Goal: Task Accomplishment & Management: Manage account settings

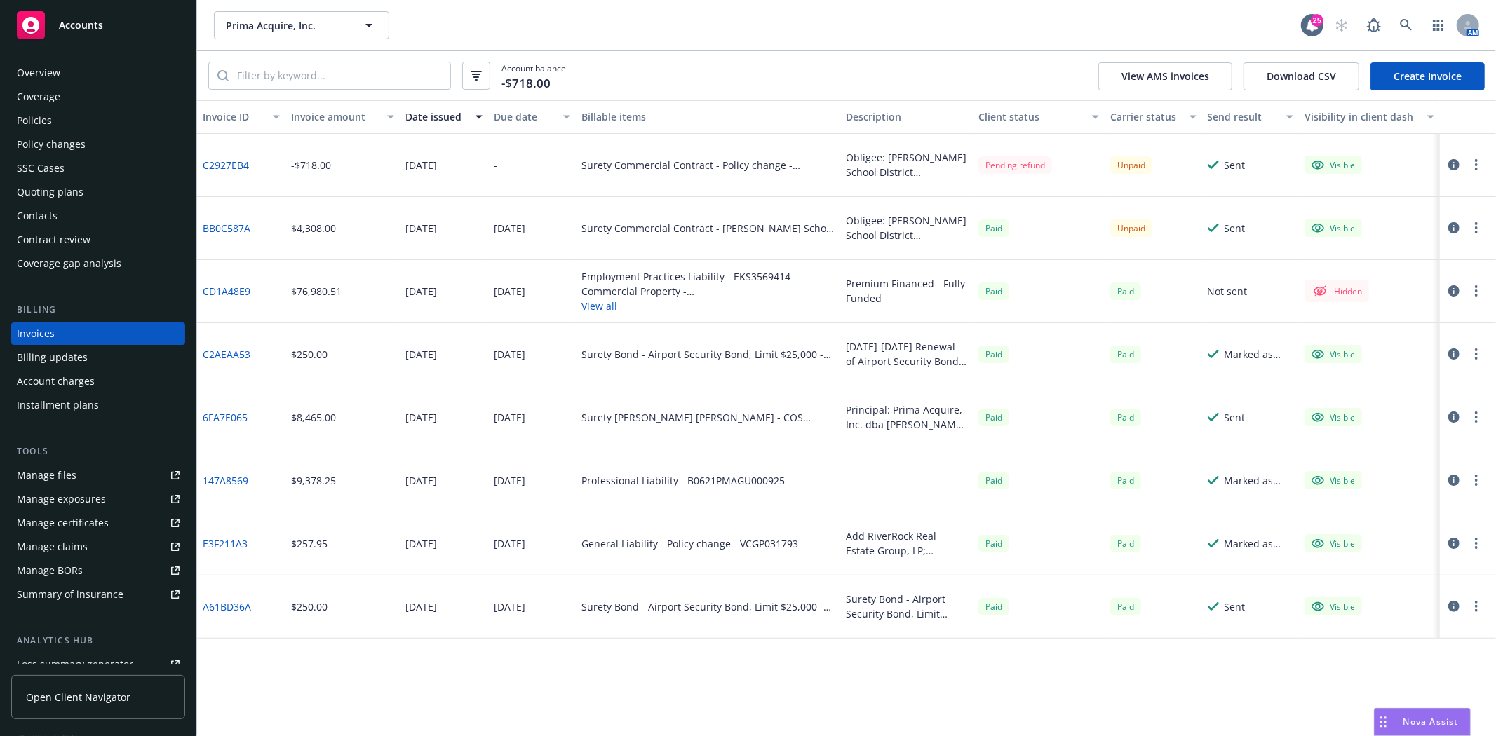
click at [84, 38] on div "Accounts" at bounding box center [98, 25] width 163 height 28
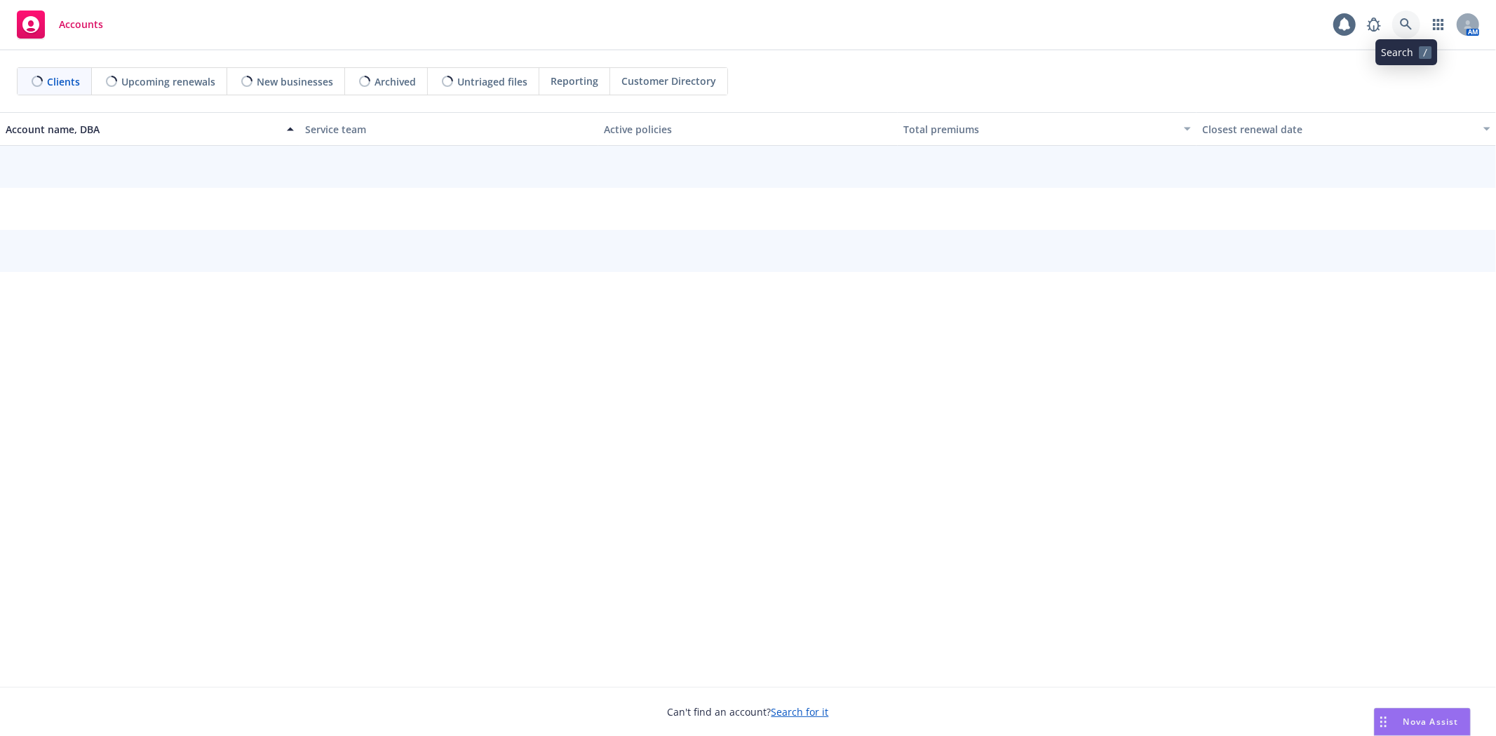
click at [1411, 26] on icon at bounding box center [1406, 24] width 13 height 13
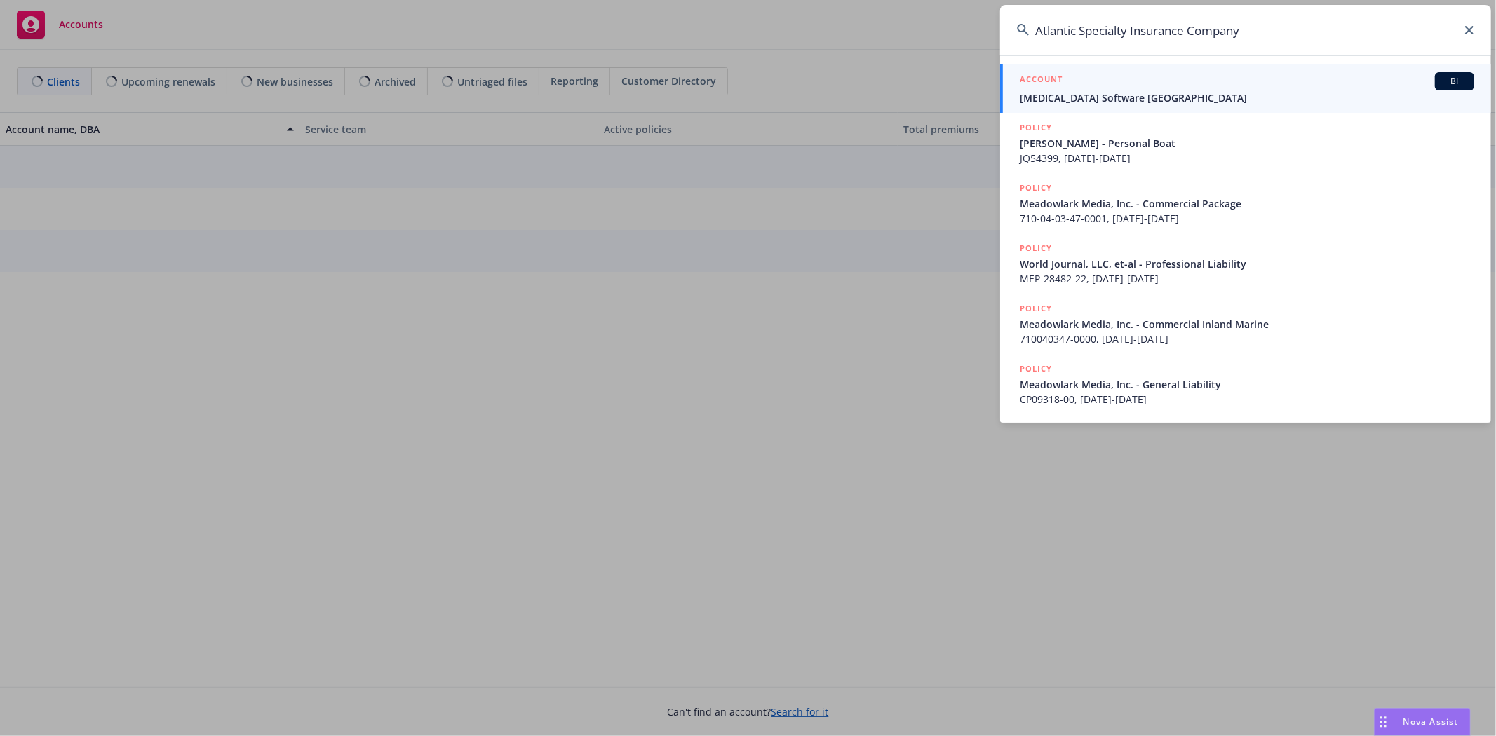
drag, startPoint x: 1161, startPoint y: 29, endPoint x: 654, endPoint y: 32, distance: 507.7
click at [654, 32] on div "Atlantic Specialty Insurance Company ACCOUNT BI [MEDICAL_DATA] Software North A…" at bounding box center [748, 368] width 1496 height 736
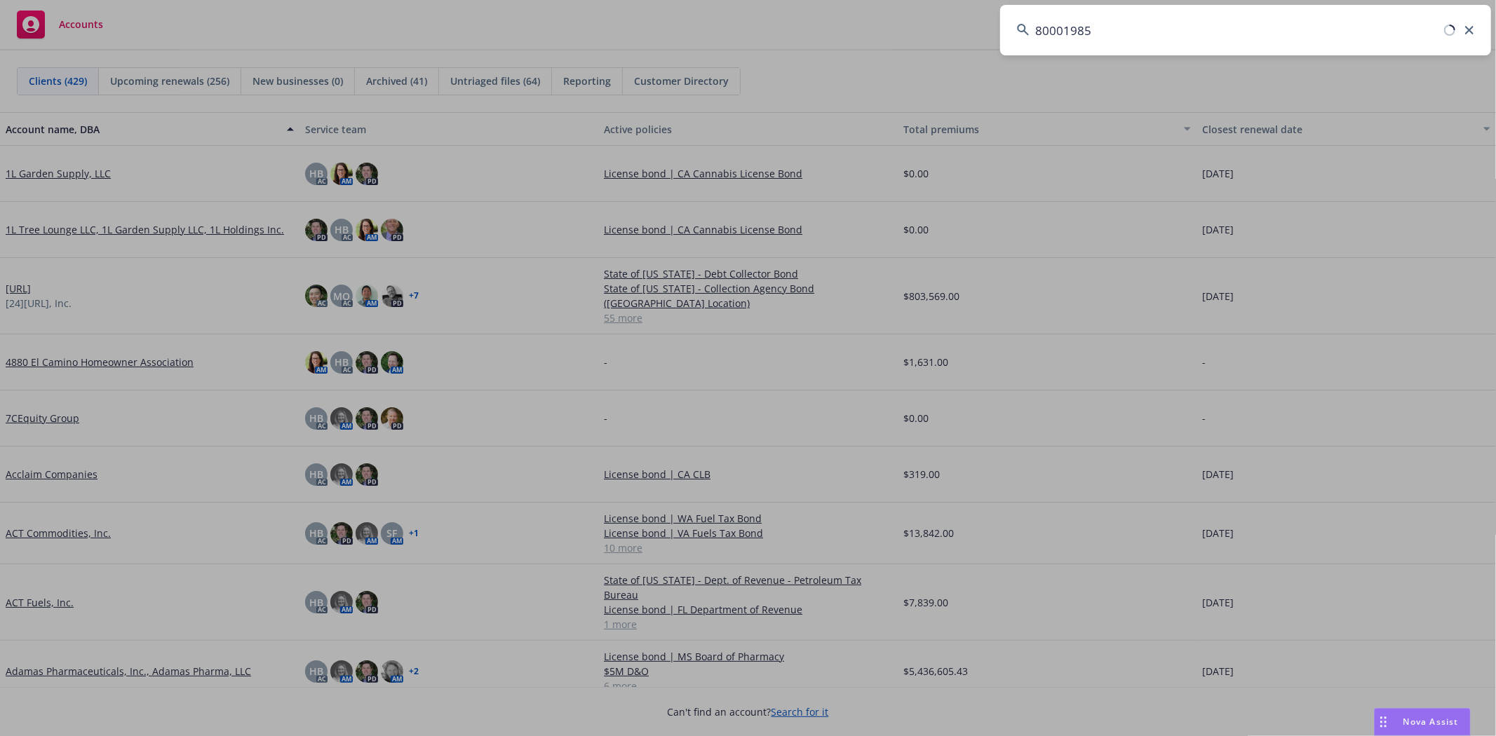
type input "800019859"
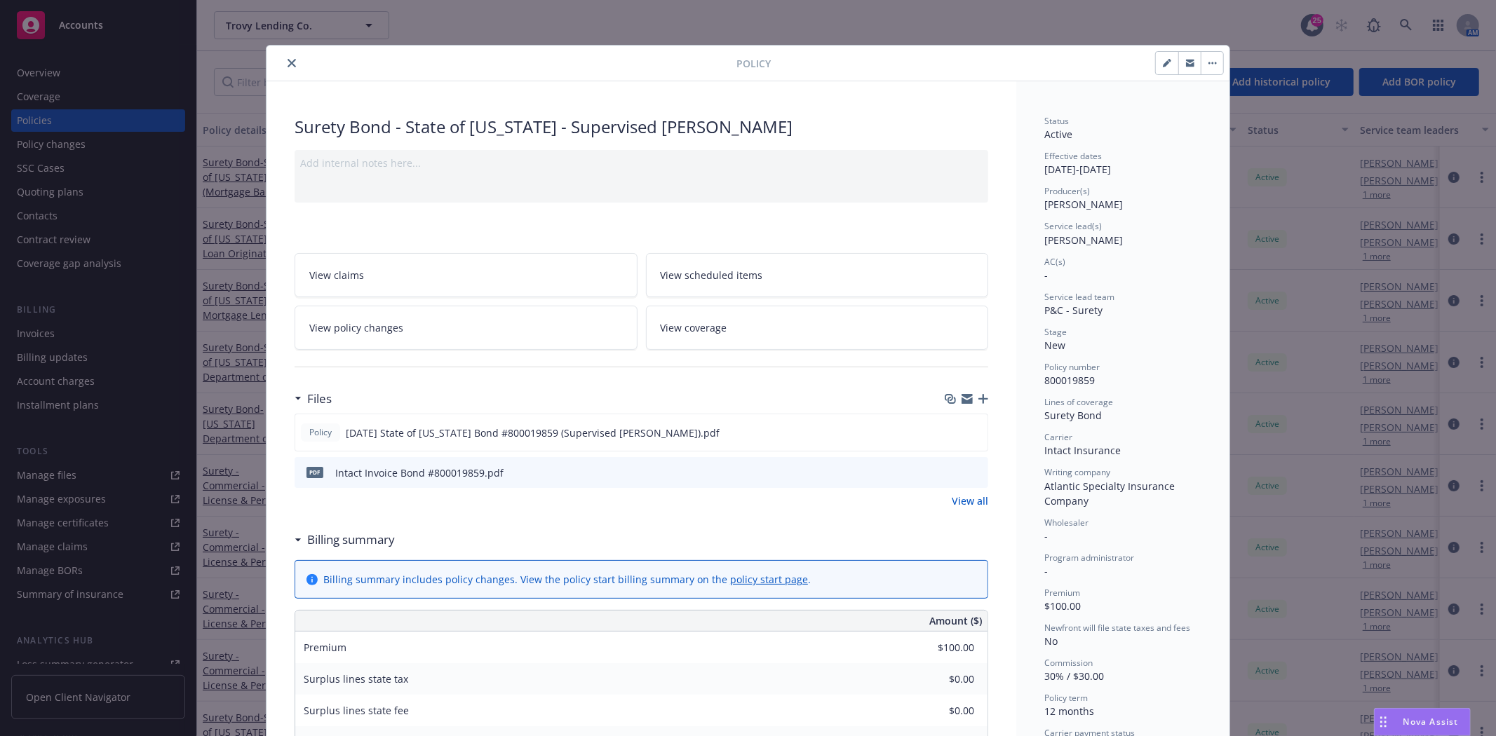
click at [980, 402] on icon "button" at bounding box center [983, 399] width 10 height 10
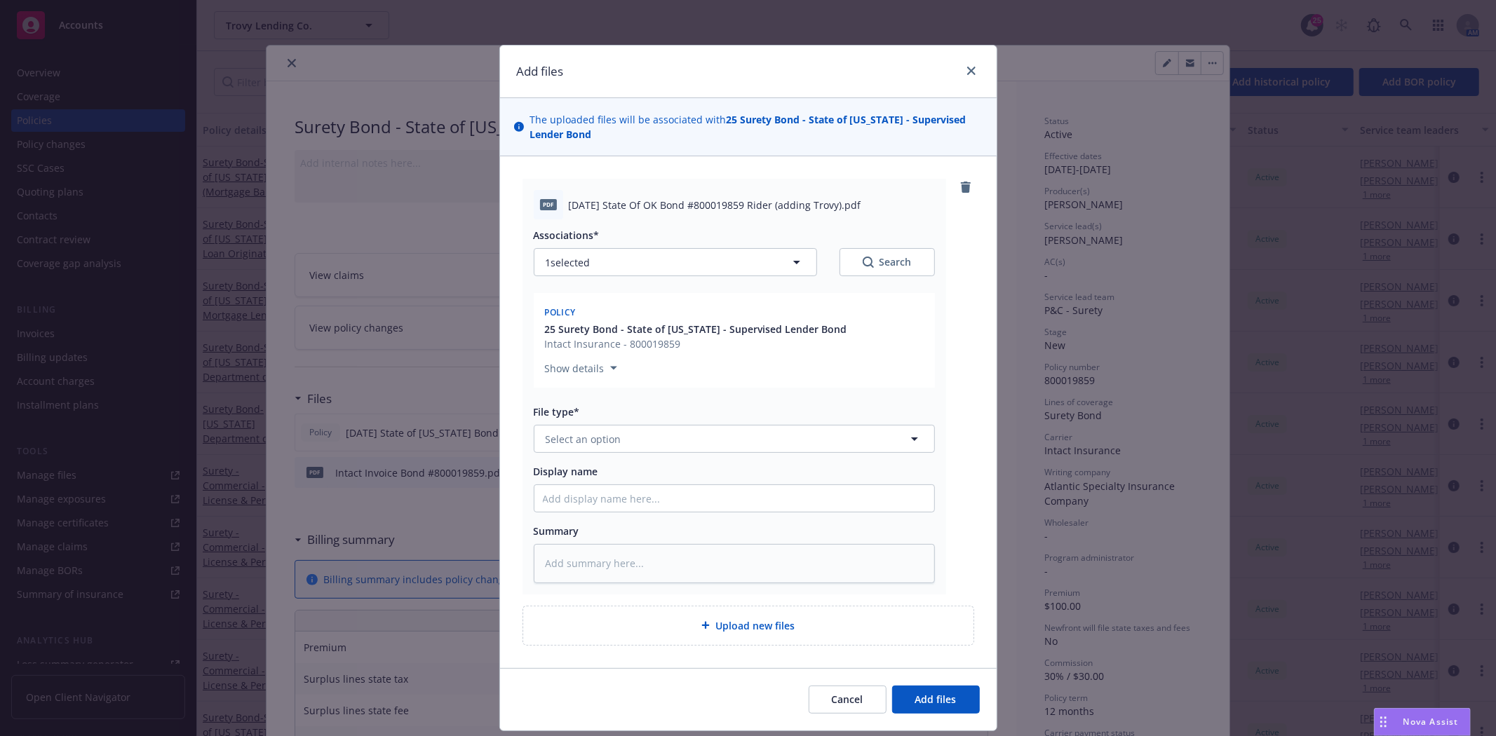
click at [712, 204] on span "[DATE] State Of OK Bond #800019859 Rider (adding Trovy).pdf" at bounding box center [715, 205] width 292 height 15
copy span "[DATE] State Of OK Bond #800019859 Rider (adding Trovy).pdf"
click at [651, 452] on button "Select an option" at bounding box center [734, 439] width 401 height 28
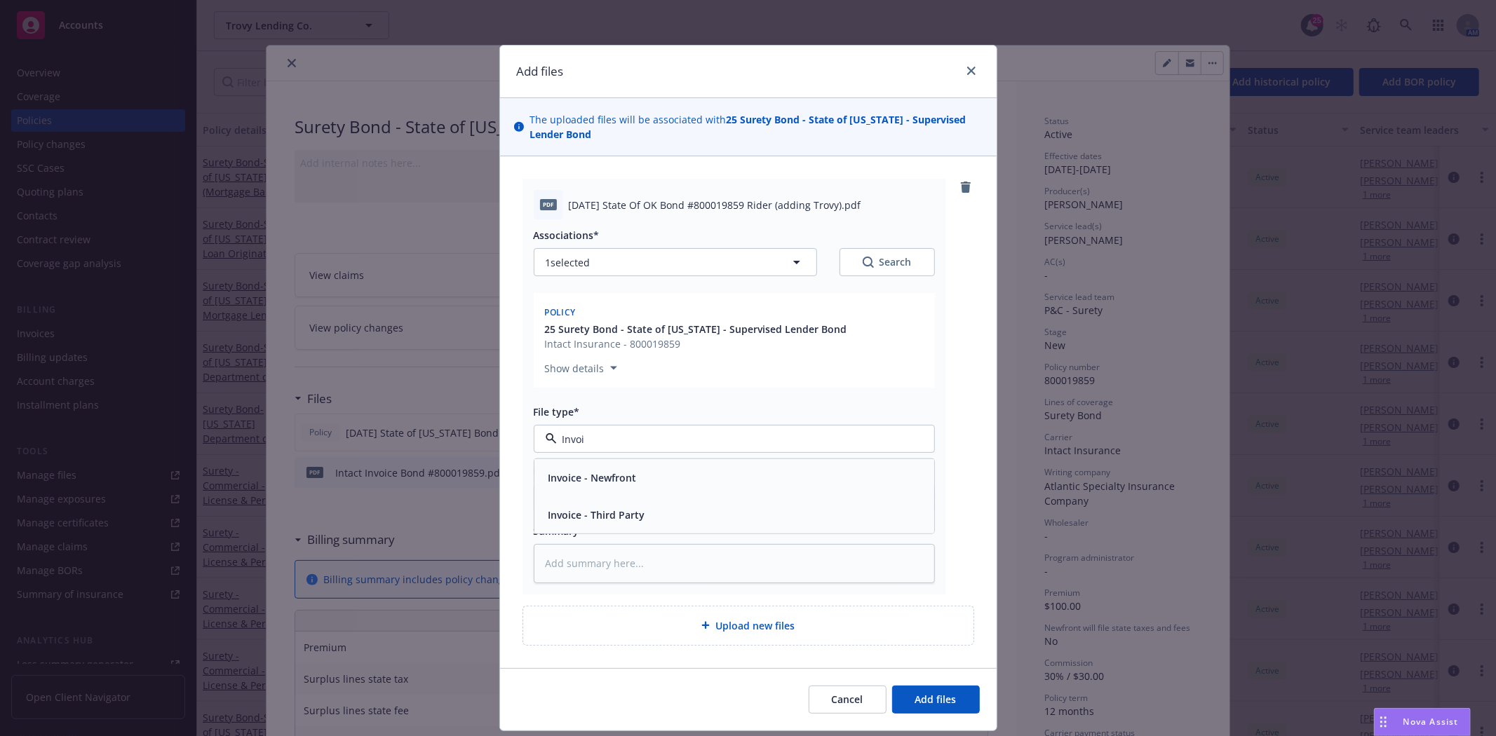
type input "Invoi"
drag, startPoint x: 618, startPoint y: 403, endPoint x: 618, endPoint y: 416, distance: 12.6
click at [618, 404] on div "Associations* 1 selected Search Policy 25 Surety Bond - State of [US_STATE] - S…" at bounding box center [734, 400] width 401 height 363
click at [603, 440] on span "Select an option" at bounding box center [584, 439] width 76 height 15
type input "endor"
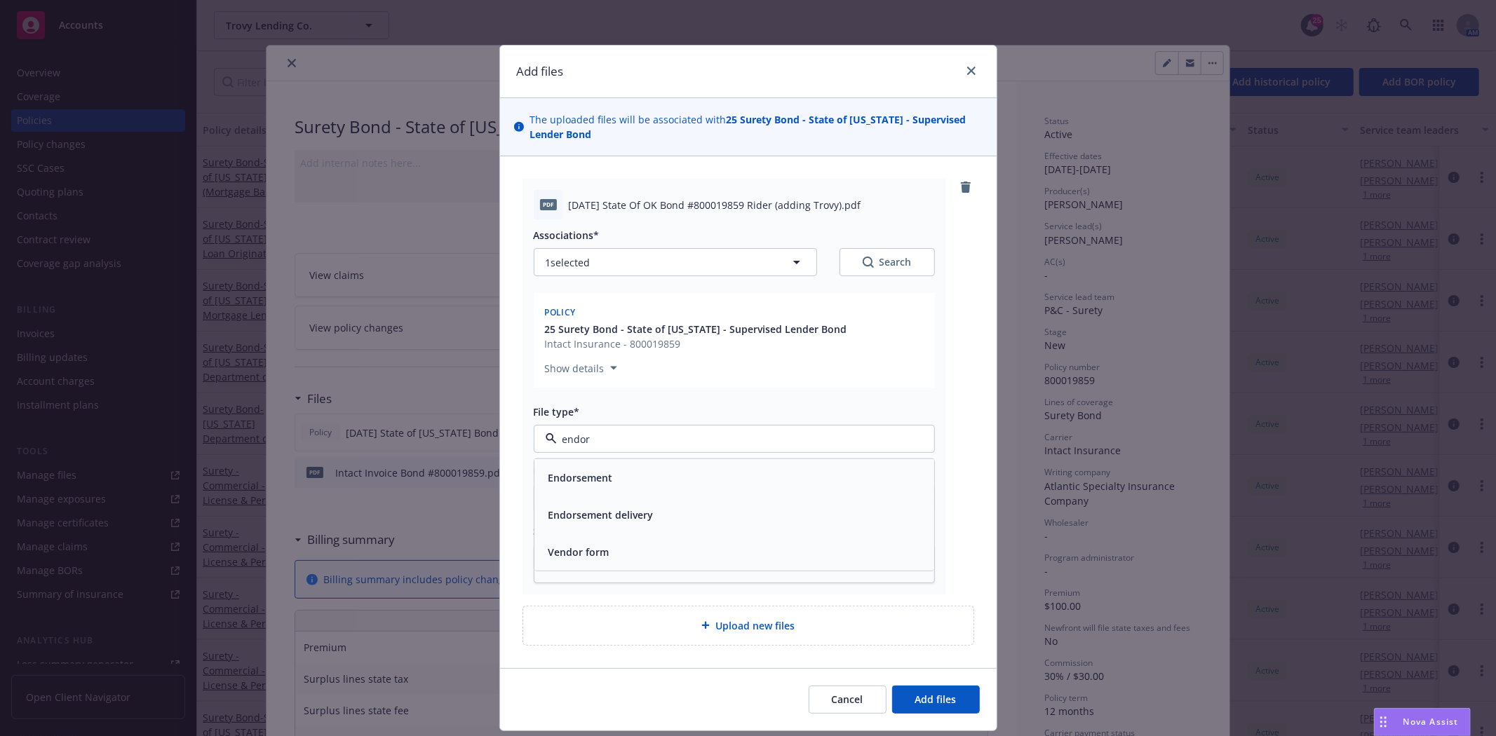
click at [583, 479] on span "Endorsement" at bounding box center [580, 478] width 65 height 15
click at [588, 500] on input "Display name" at bounding box center [734, 498] width 400 height 27
paste input "[DATE] State Of OK Bond #800019859 Rider (adding Trovy).pdf"
type textarea "x"
type input "[DATE] State Of OK Bond #800019859 Rider (adding Trovy).pdf"
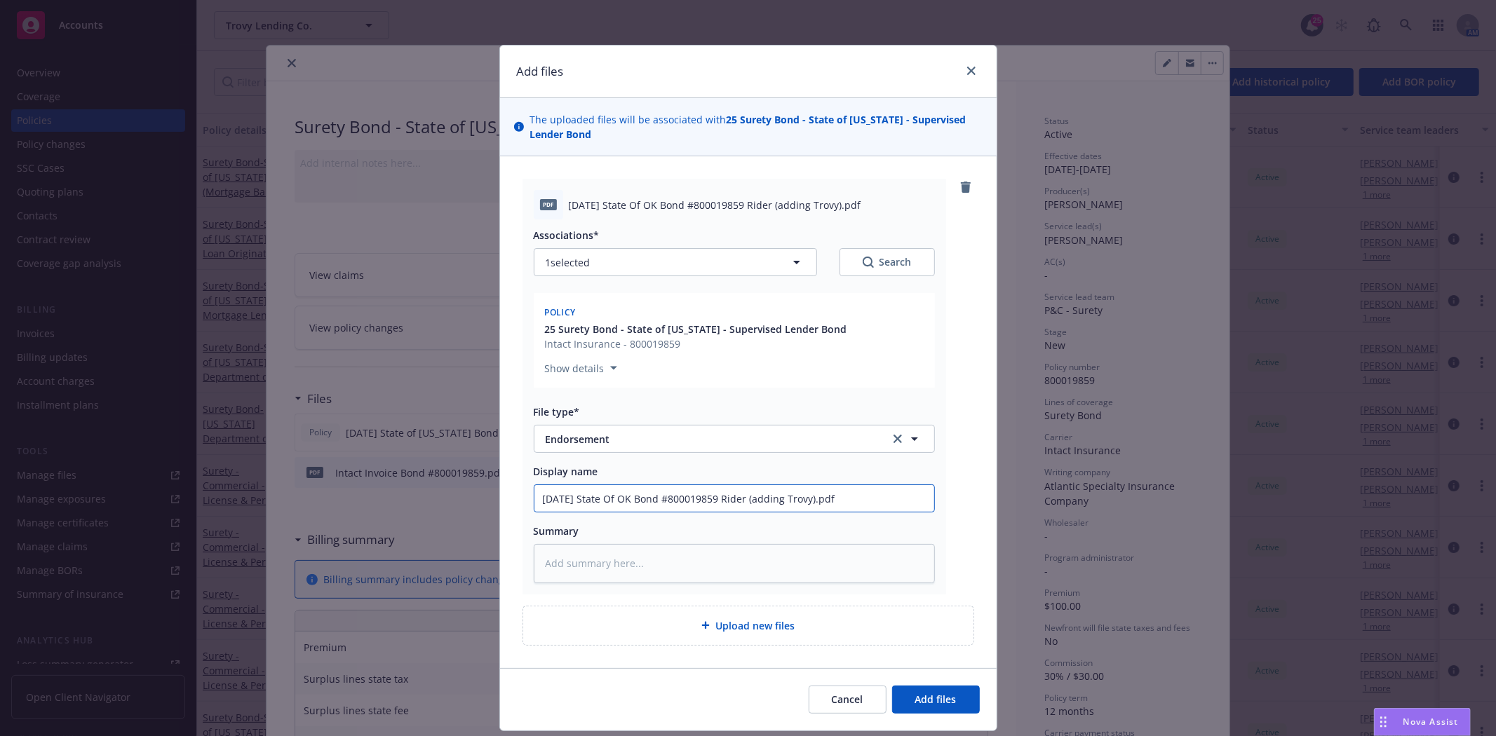
type textarea "x"
type input "[DATE] State Of OK Bond #800019859 Rider (adding Trovy).pd"
type textarea "x"
type input "[DATE] State Of OK Bond #800019859 Rider (adding Trovy).p"
type textarea "x"
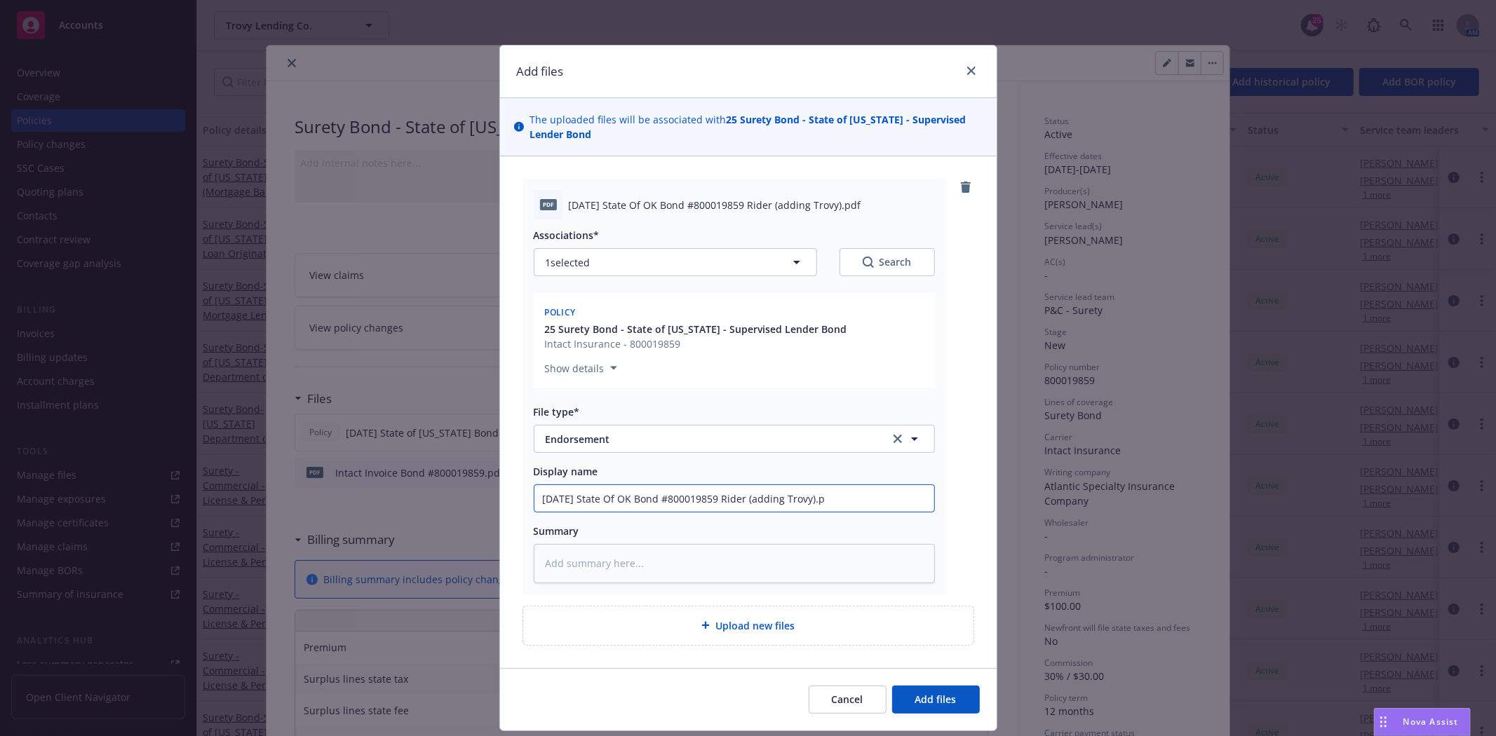
type input "[DATE] State Of OK Bond #800019859 Rider (adding Trovy)."
type textarea "x"
type input "[DATE] State Of OK Bond #800019859 Rider (adding Trovy)"
click at [892, 686] on button "Add files" at bounding box center [936, 700] width 88 height 28
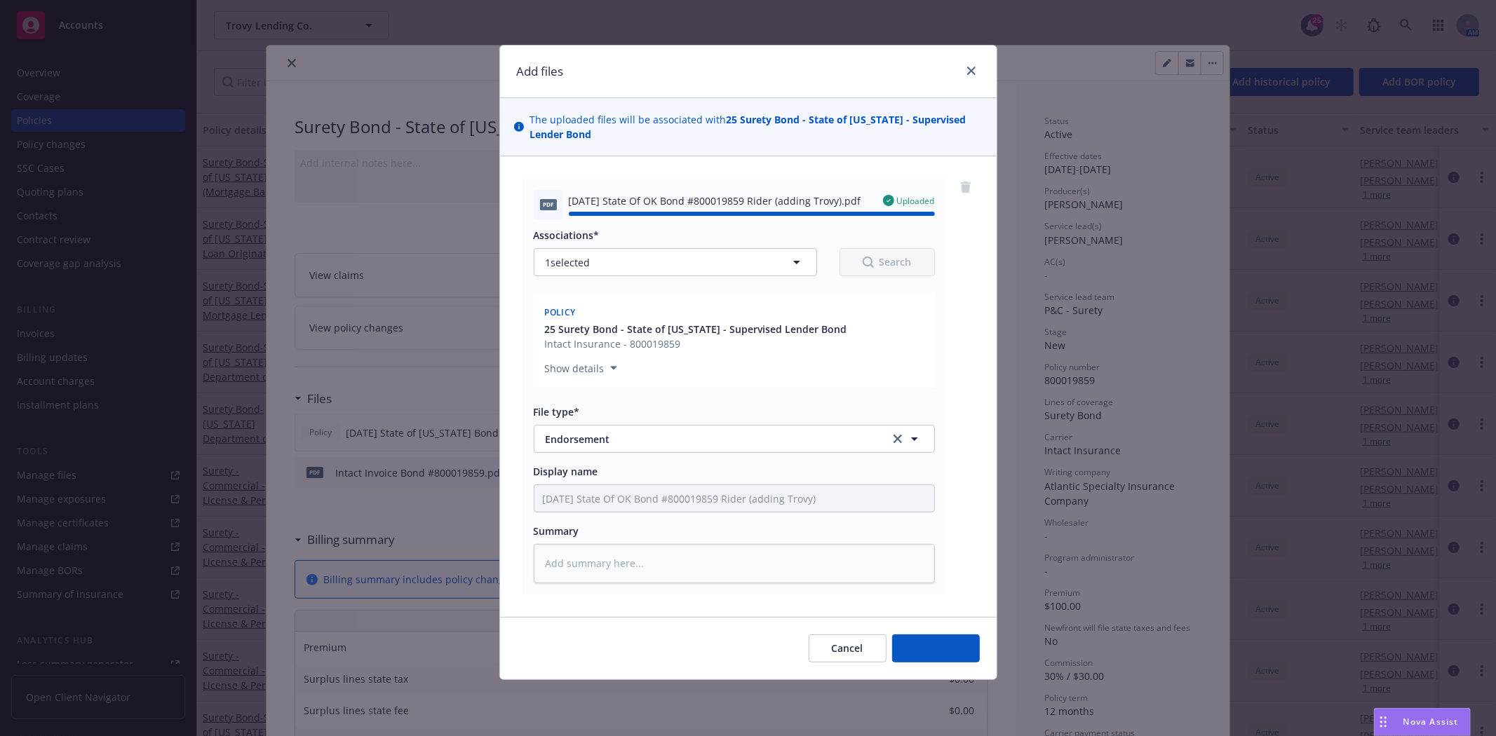
type textarea "x"
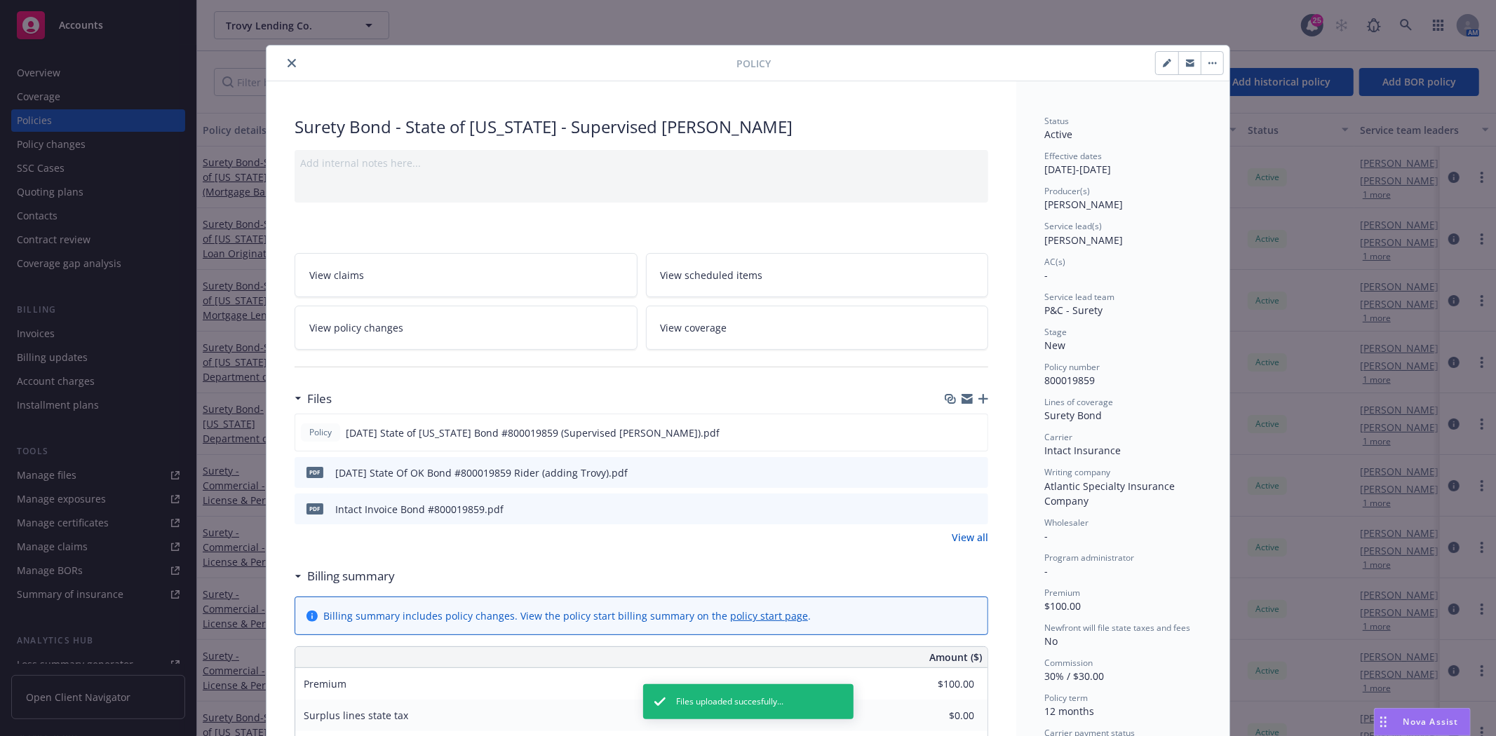
click at [290, 60] on icon "close" at bounding box center [292, 63] width 8 height 8
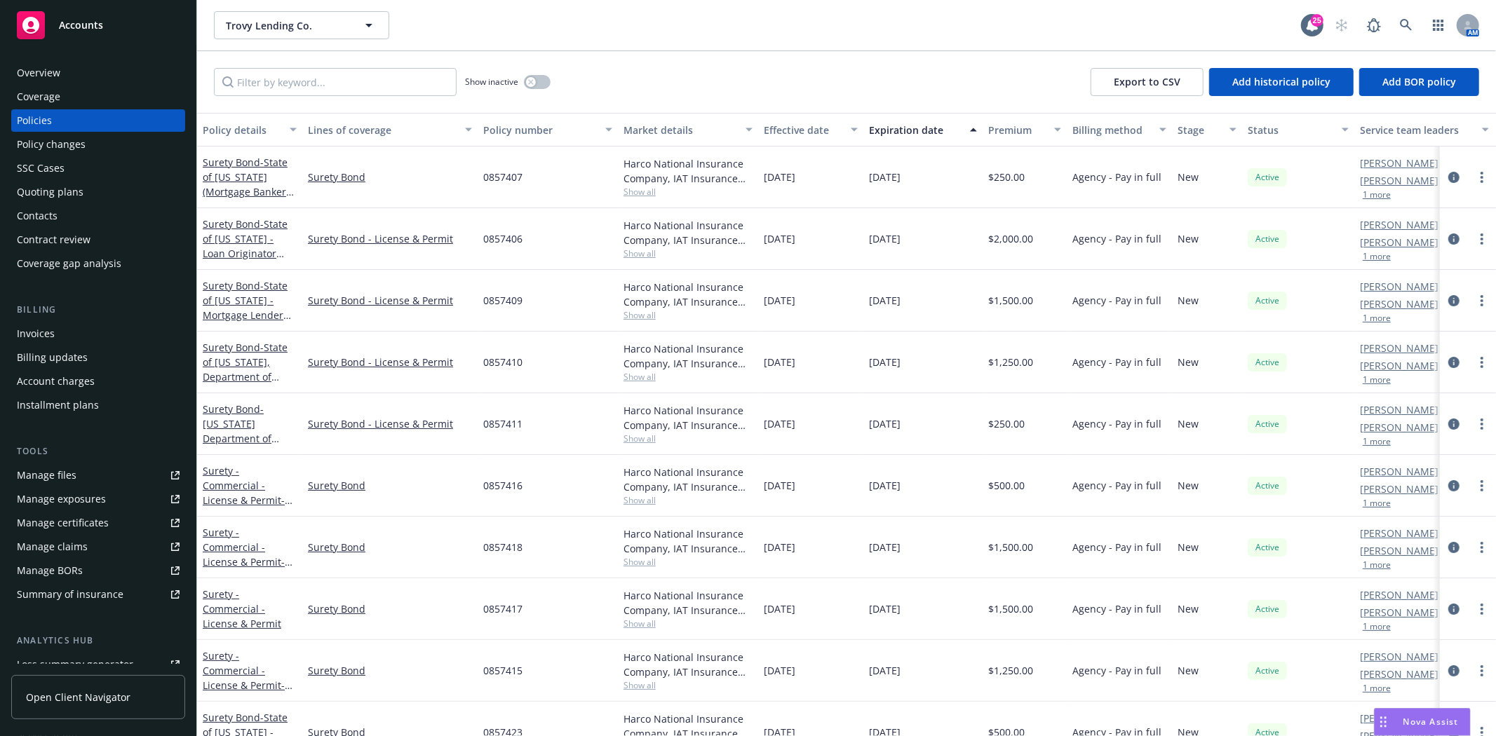
drag, startPoint x: 114, startPoint y: 23, endPoint x: 231, endPoint y: 38, distance: 118.0
click at [114, 23] on div "Accounts" at bounding box center [98, 25] width 163 height 28
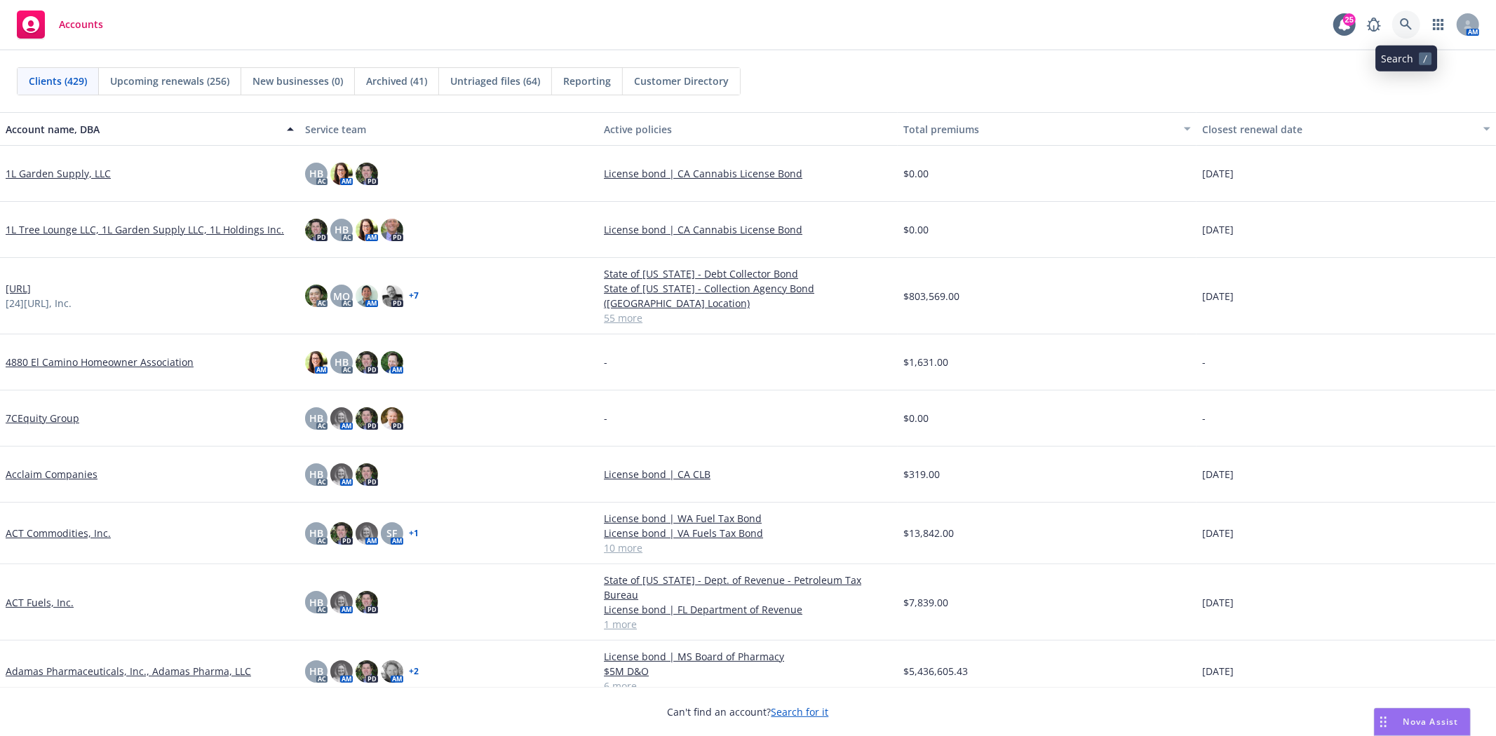
click at [1401, 32] on link at bounding box center [1406, 25] width 28 height 28
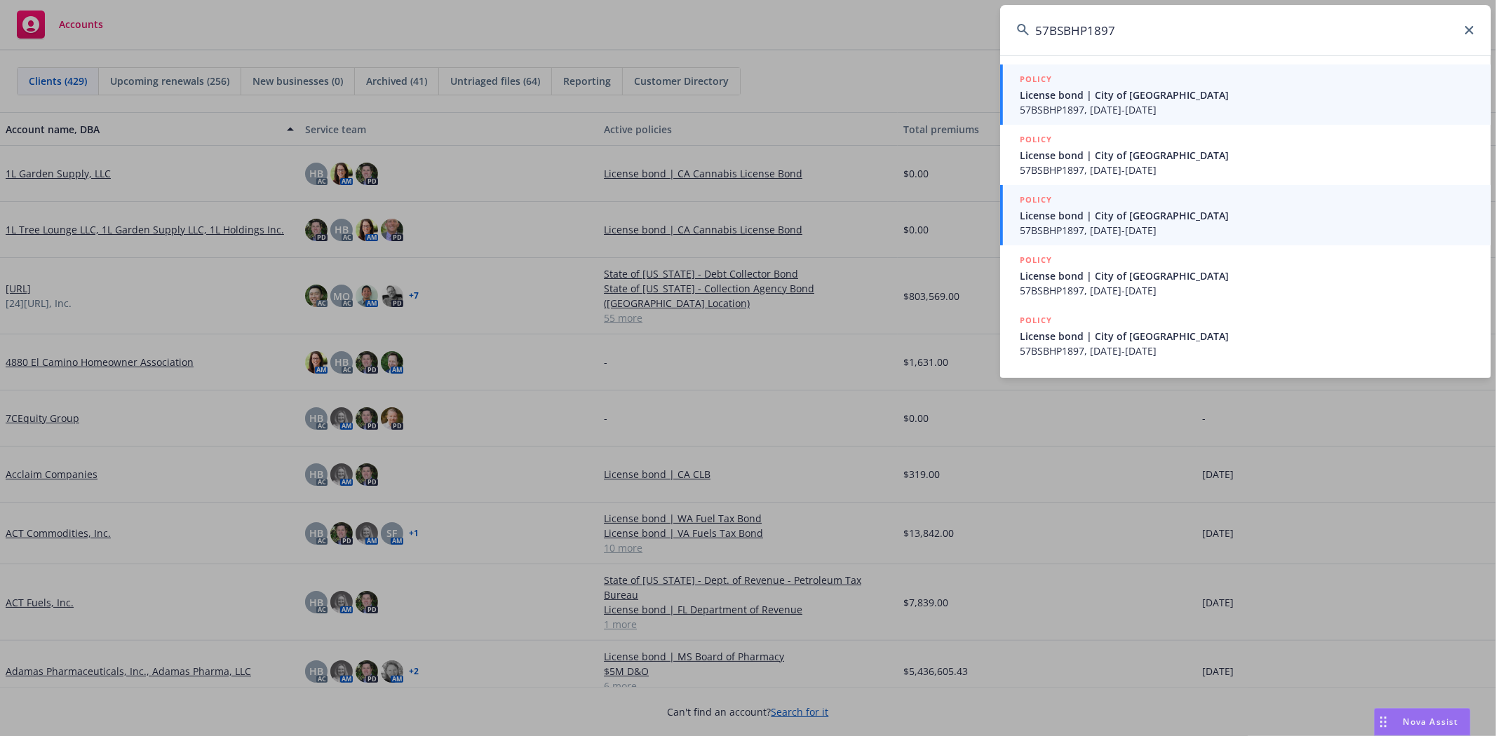
type input "57BSBHP1897"
click at [1163, 228] on span "57BSBHP1897, [DATE]-[DATE]" at bounding box center [1247, 230] width 454 height 15
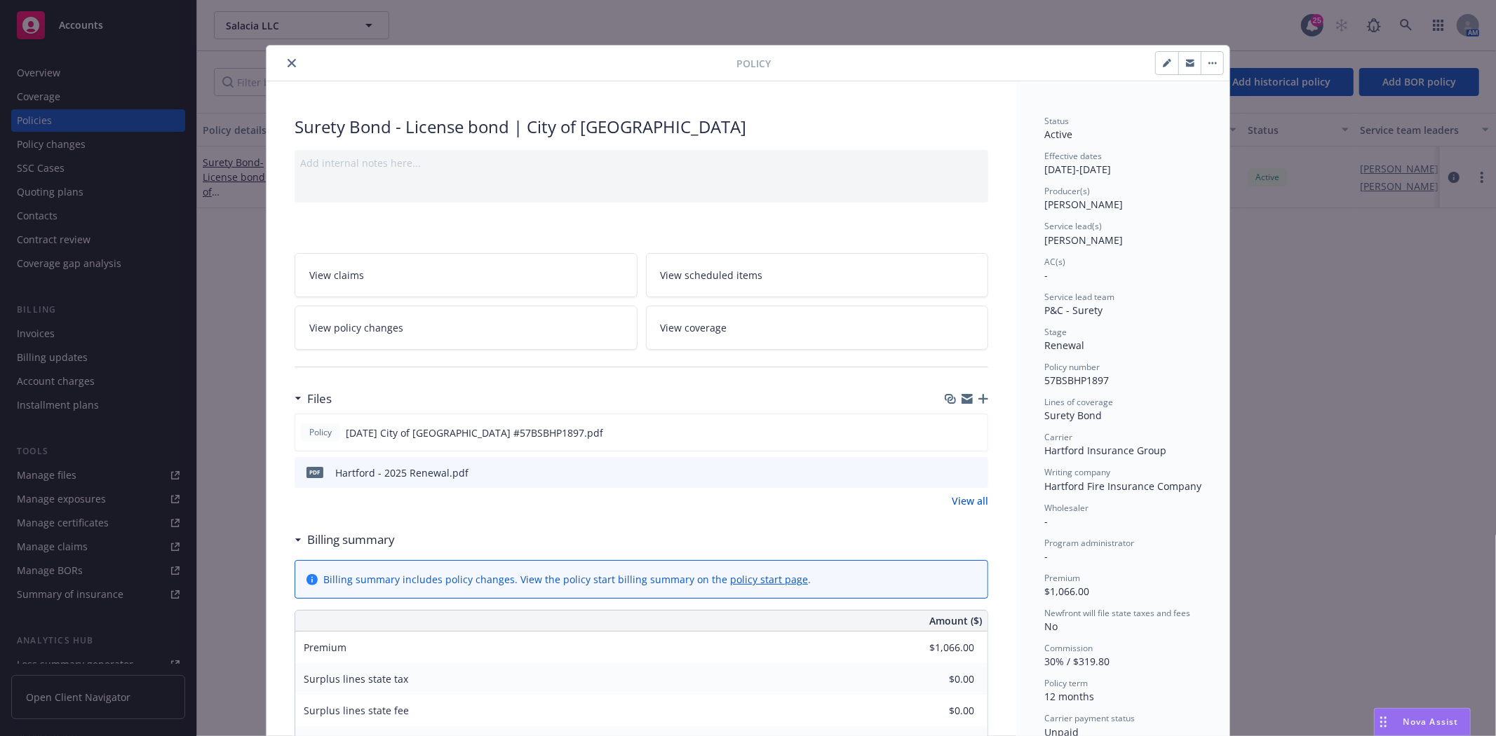
click at [283, 68] on button "close" at bounding box center [291, 63] width 17 height 17
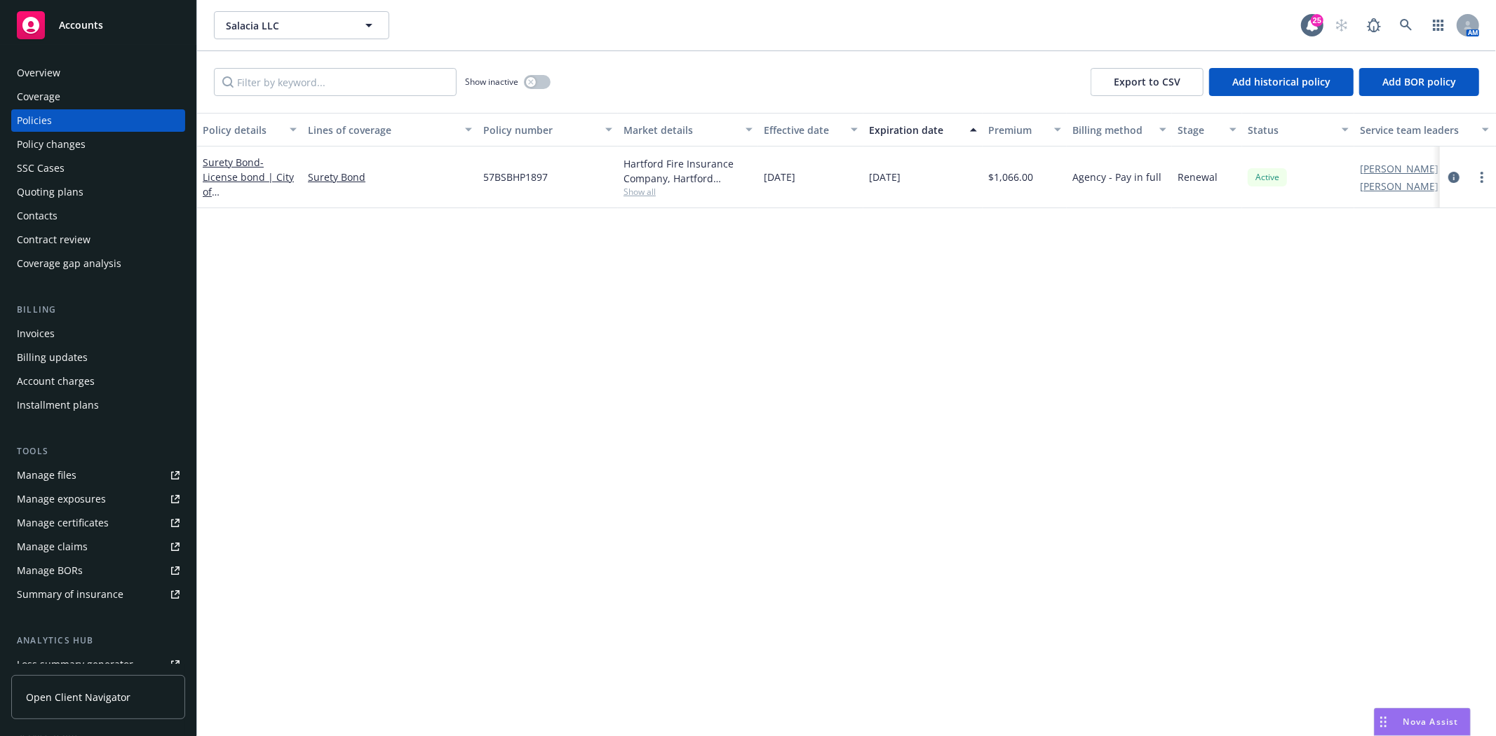
click at [72, 346] on div "Billing updates" at bounding box center [52, 357] width 71 height 22
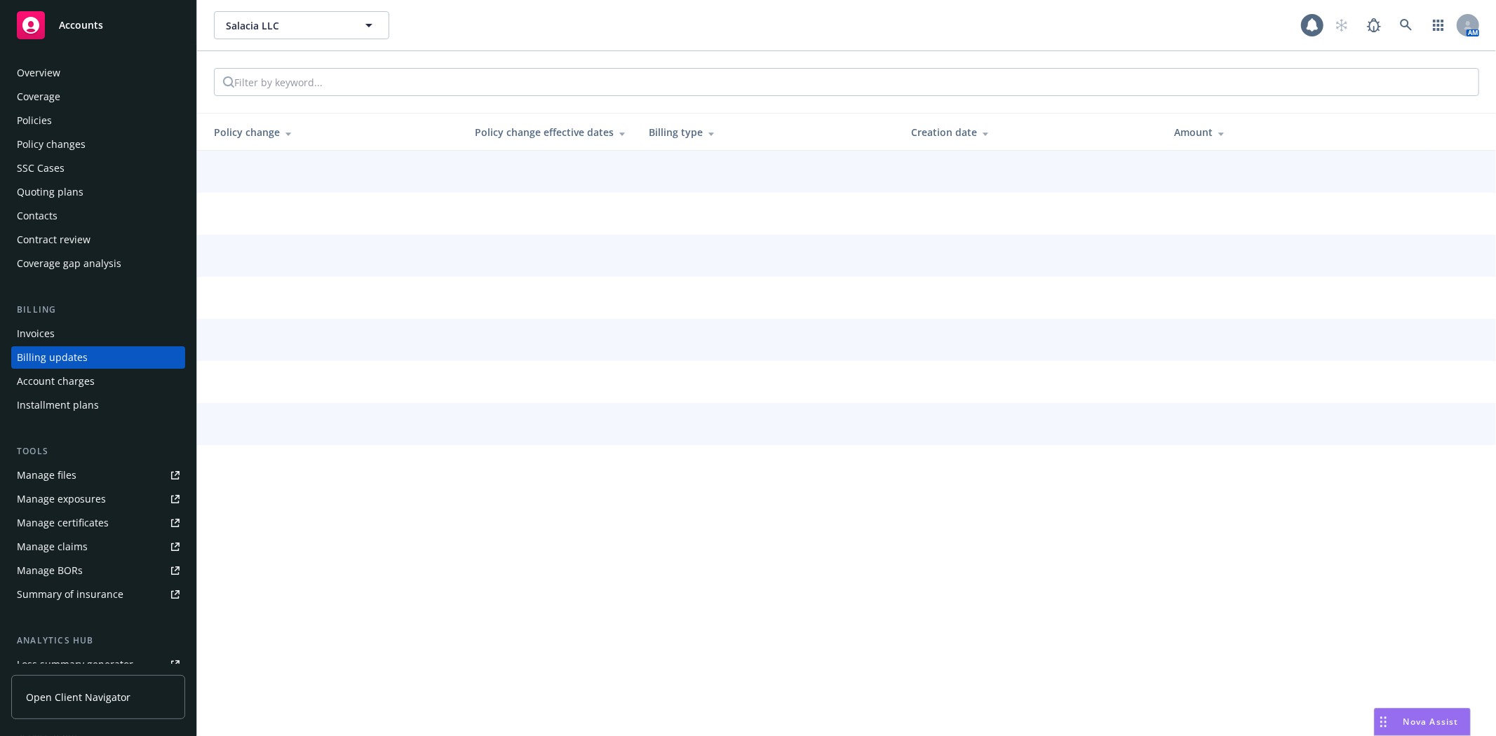
click at [72, 332] on div "Invoices" at bounding box center [98, 334] width 163 height 22
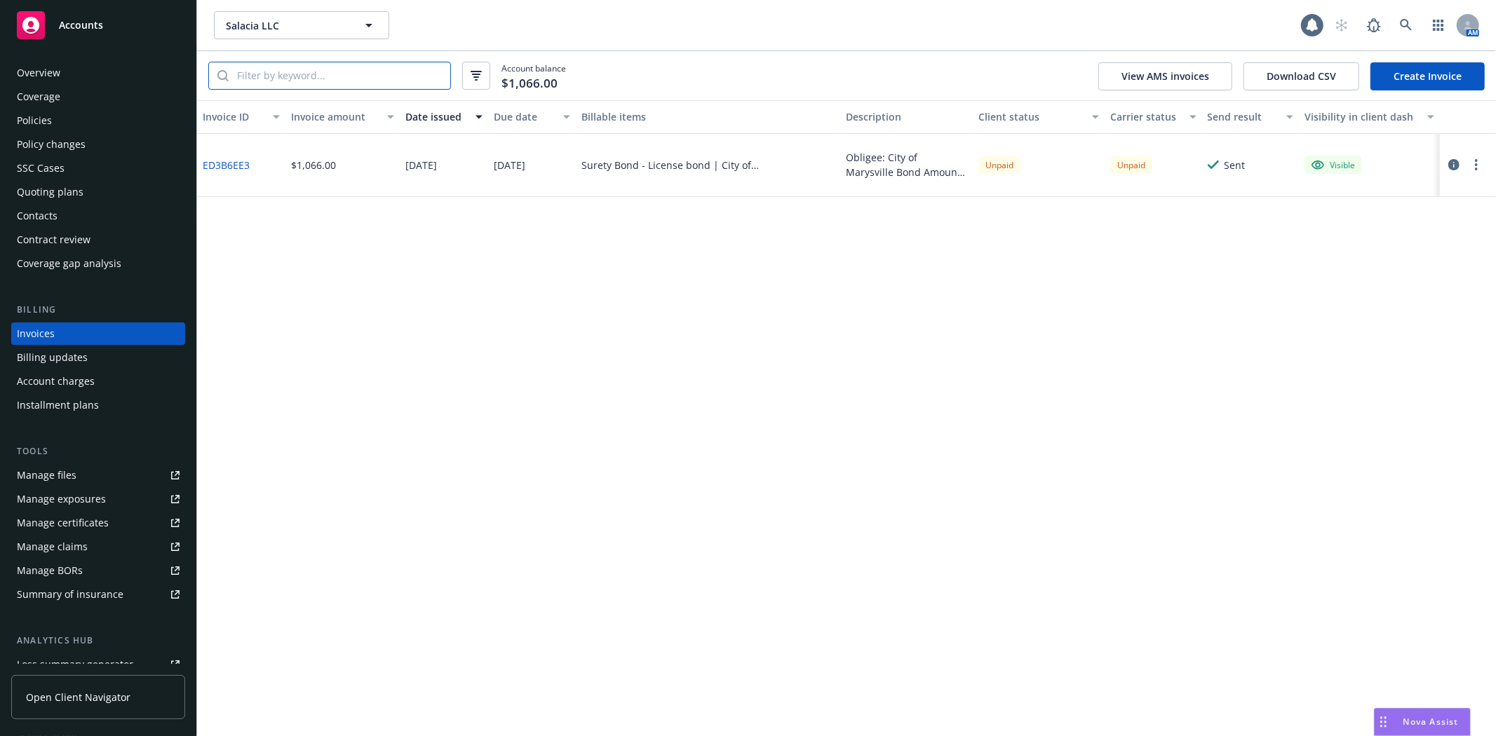
click at [283, 87] on input "search" at bounding box center [340, 75] width 222 height 27
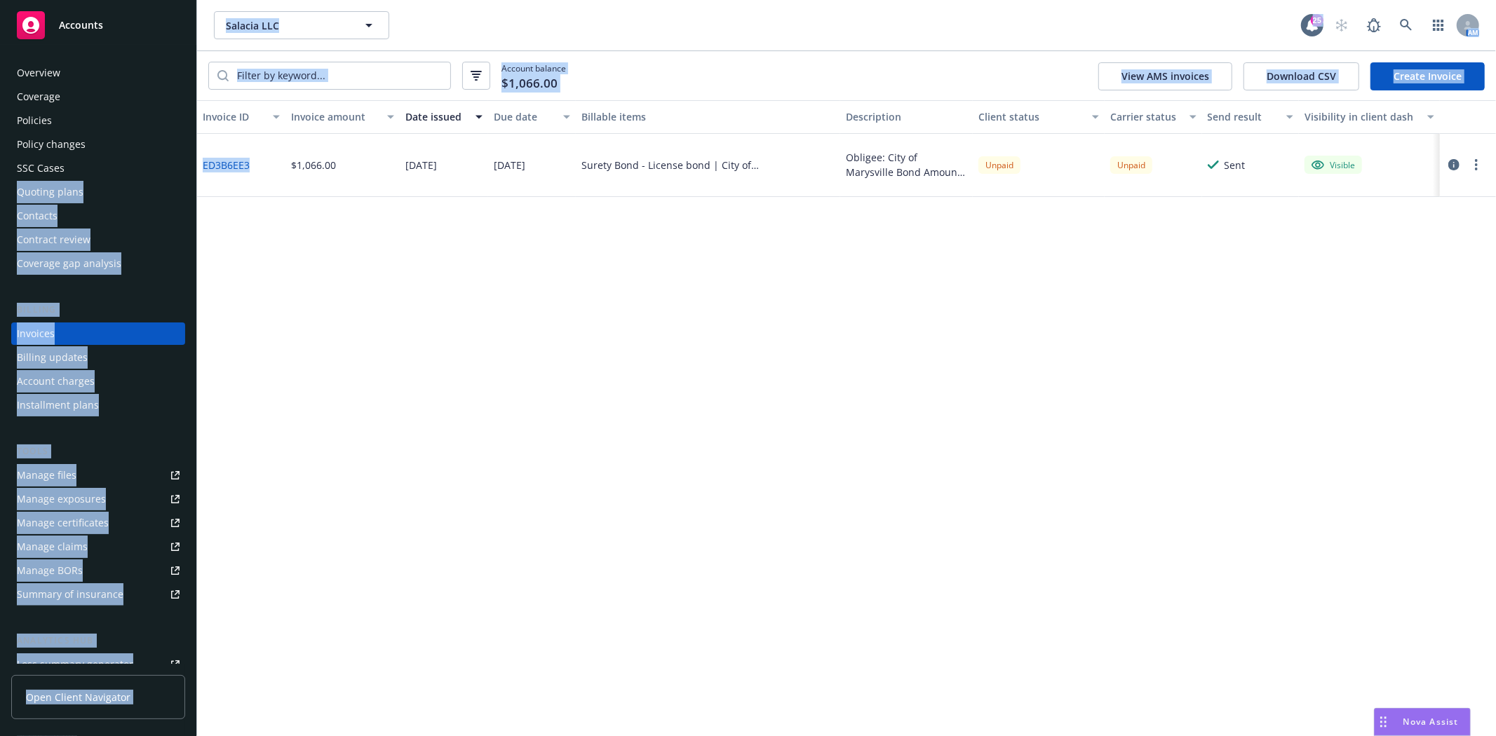
drag, startPoint x: 262, startPoint y: 169, endPoint x: 202, endPoint y: 170, distance: 59.6
click at [190, 171] on div "Accounts Overview Coverage Policies Policy changes SSC Cases Quoting plans Cont…" at bounding box center [748, 368] width 1496 height 736
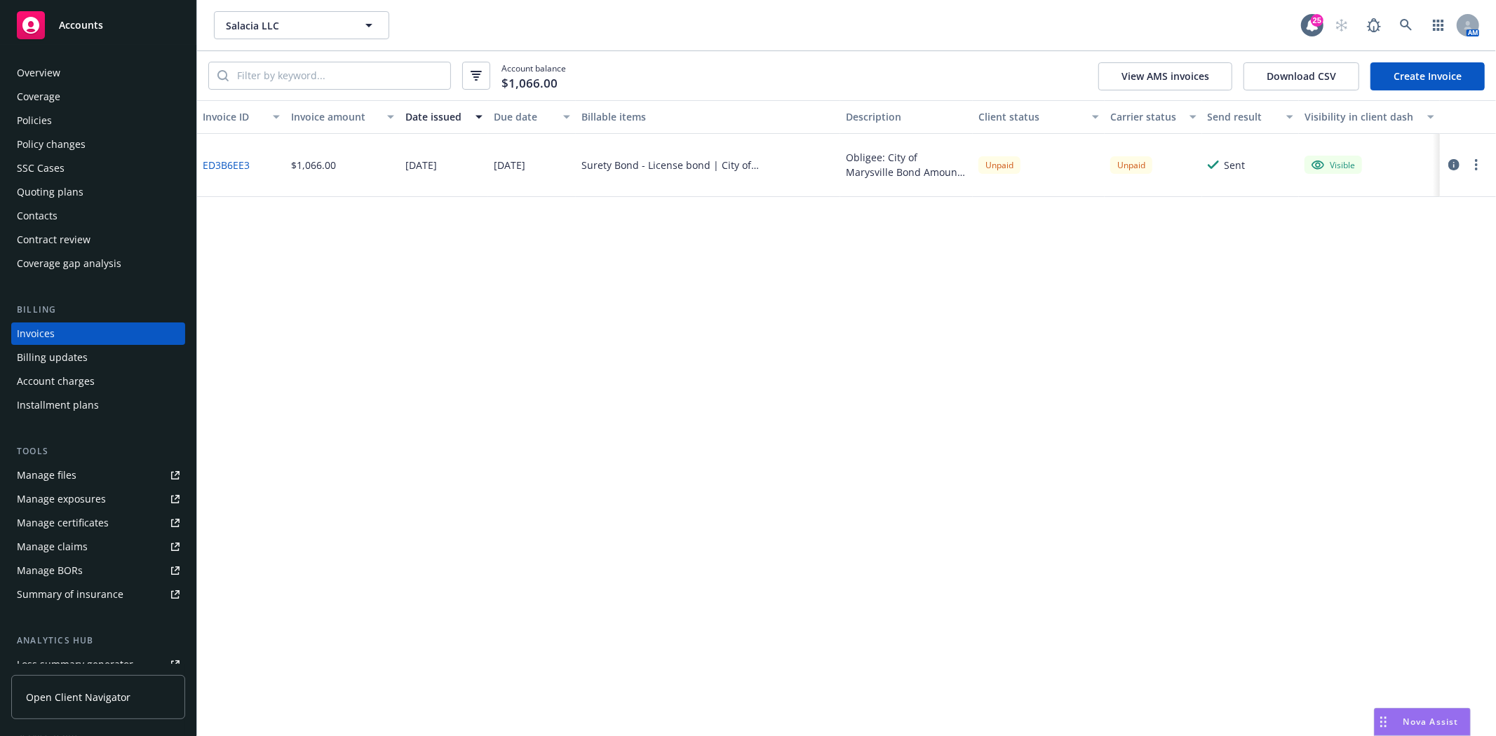
click at [320, 210] on div "Invoice ID Invoice amount Date issued Due date Billable items Description Clien…" at bounding box center [846, 418] width 1299 height 636
drag, startPoint x: 257, startPoint y: 165, endPoint x: 212, endPoint y: 167, distance: 44.2
click at [202, 172] on div "ED3B6EE3" at bounding box center [241, 165] width 88 height 63
copy link "ED3B6EE3"
